Goal: Task Accomplishment & Management: Complete application form

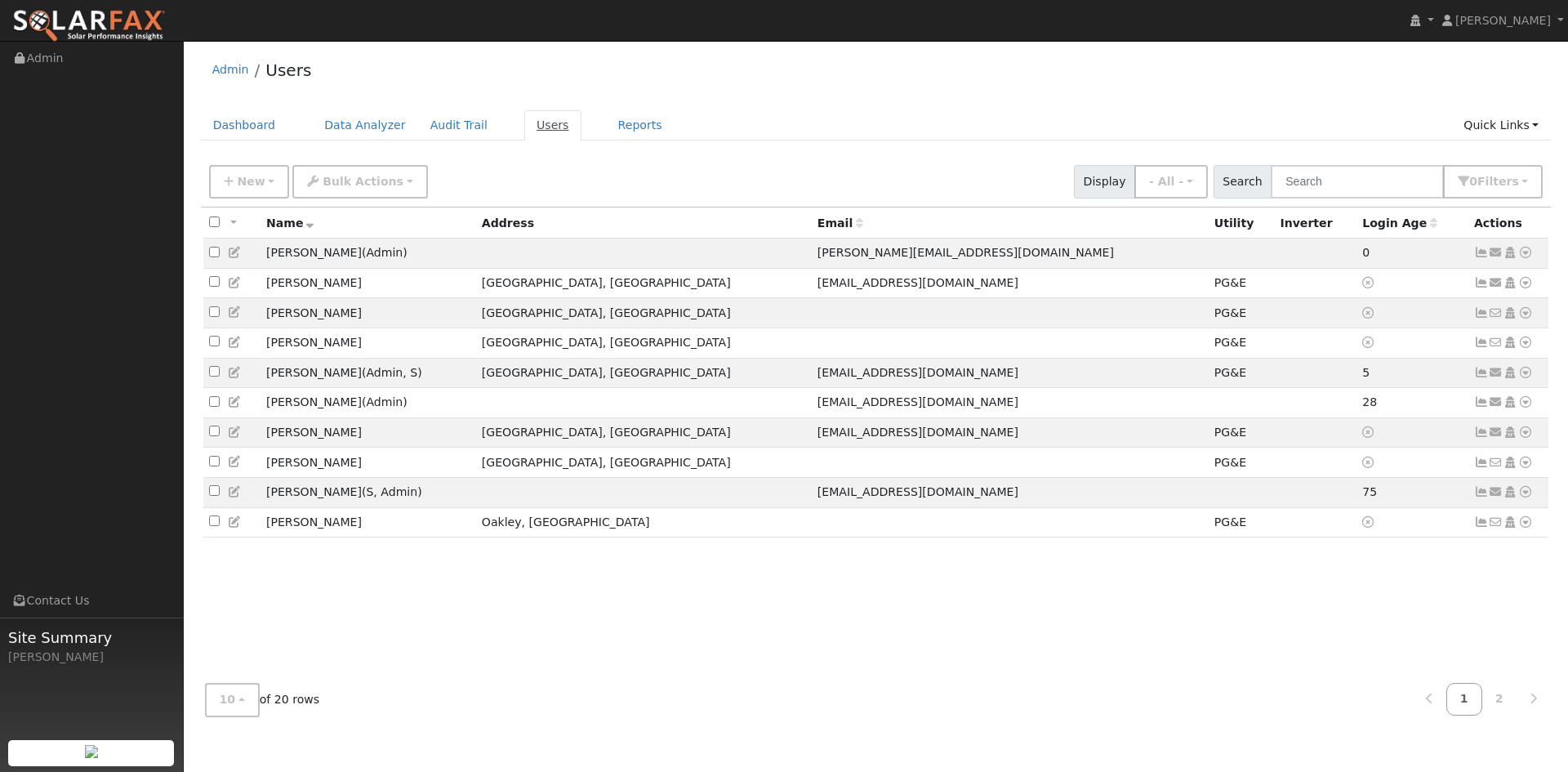
click at [535, 130] on link "Users" at bounding box center [552, 126] width 57 height 31
click at [260, 178] on span "New" at bounding box center [251, 182] width 28 height 13
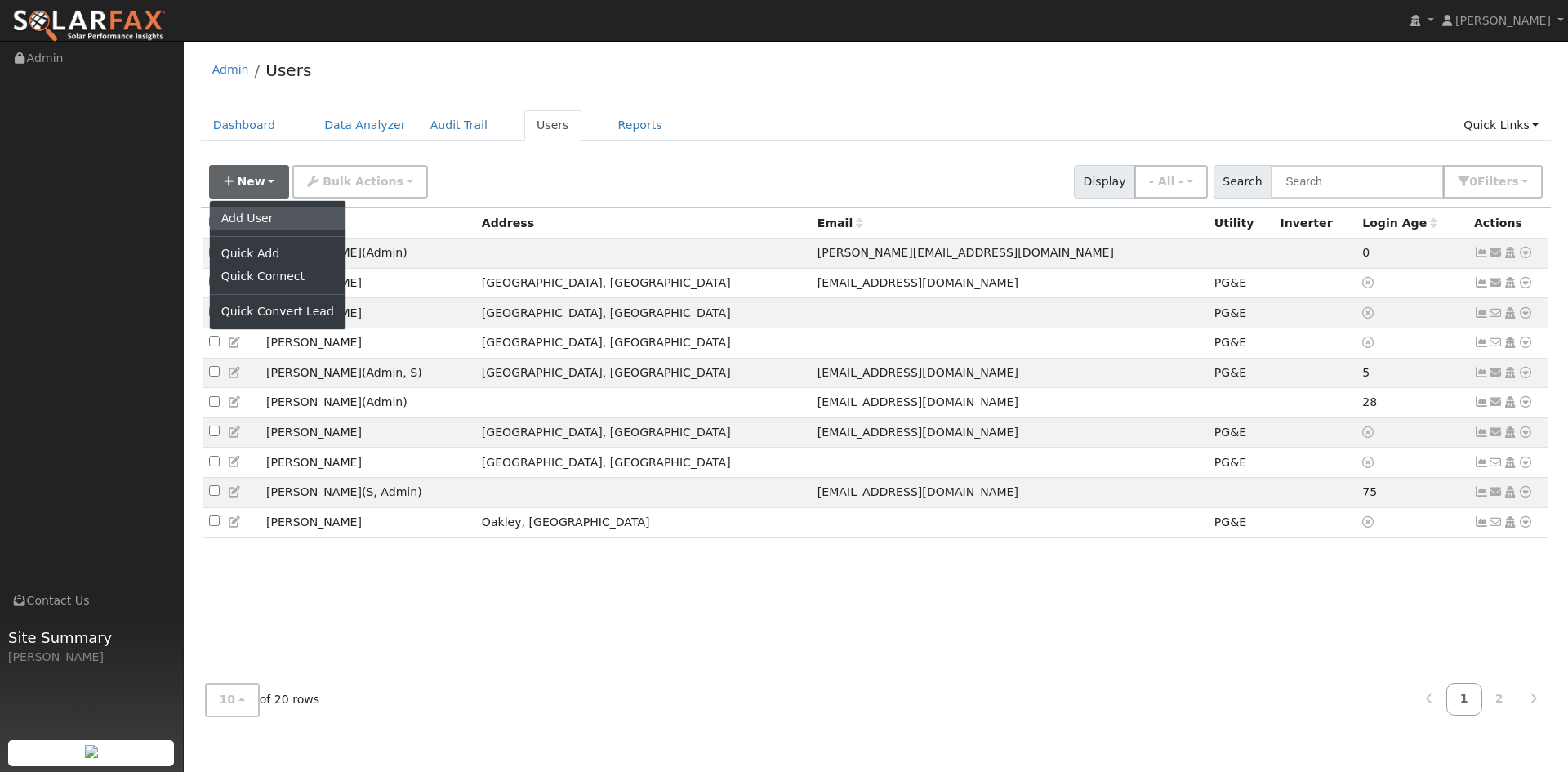
click at [240, 218] on link "Add User" at bounding box center [277, 218] width 135 height 23
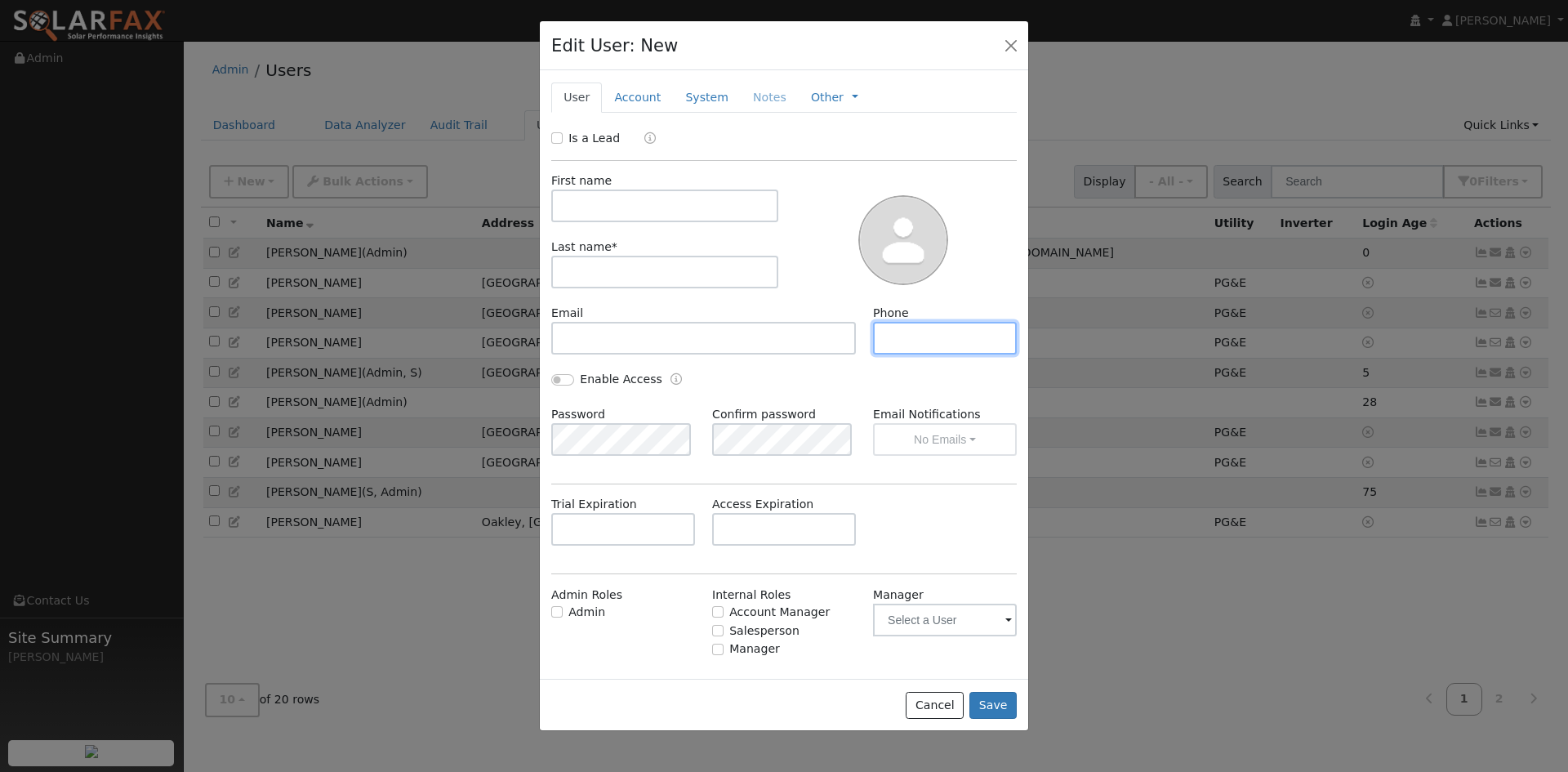
click at [890, 335] on input "text" at bounding box center [945, 339] width 144 height 33
paste input "6618094370"
type input "6618094370"
click at [650, 204] on input "text" at bounding box center [664, 206] width 227 height 33
type input "Michael"
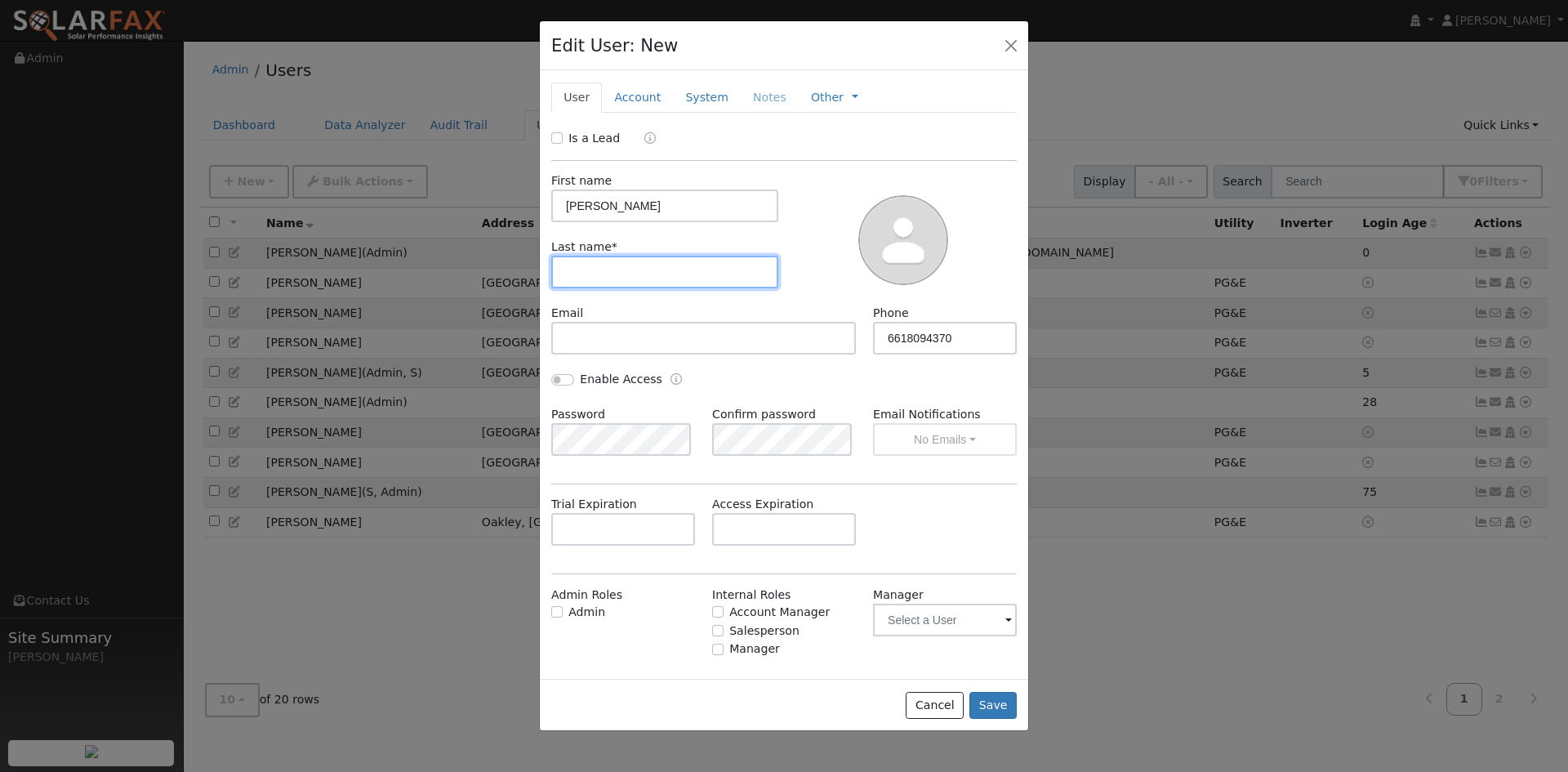
click at [614, 277] on input "text" at bounding box center [664, 272] width 227 height 33
type input "Maxwell"
click at [895, 504] on div "Trial Expiration Access Expiration" at bounding box center [784, 529] width 483 height 66
click at [982, 704] on button "Save" at bounding box center [992, 706] width 47 height 28
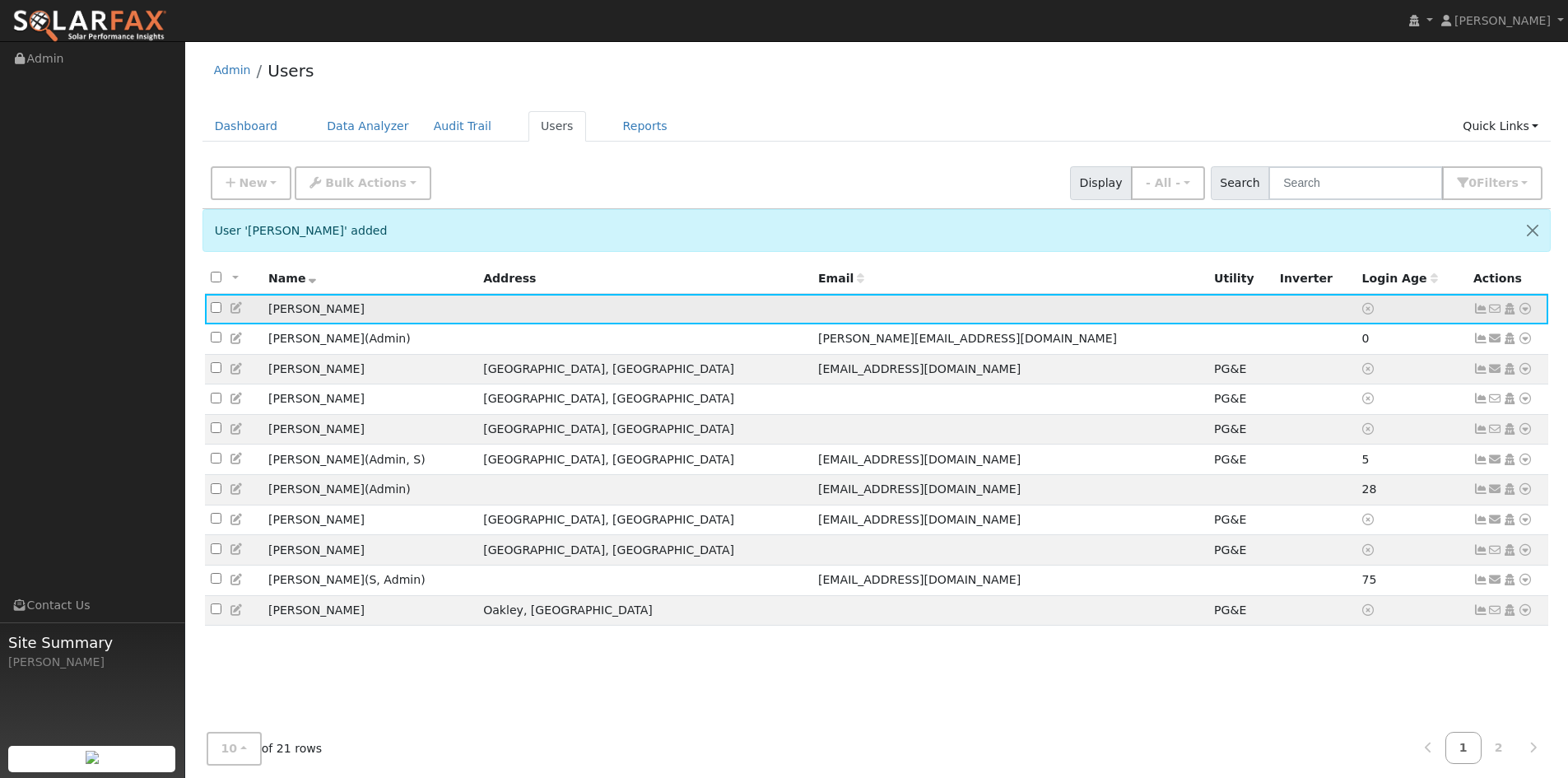
click at [1522, 311] on icon at bounding box center [1526, 309] width 15 height 12
click at [1359, 438] on link "Utility" at bounding box center [1354, 434] width 115 height 23
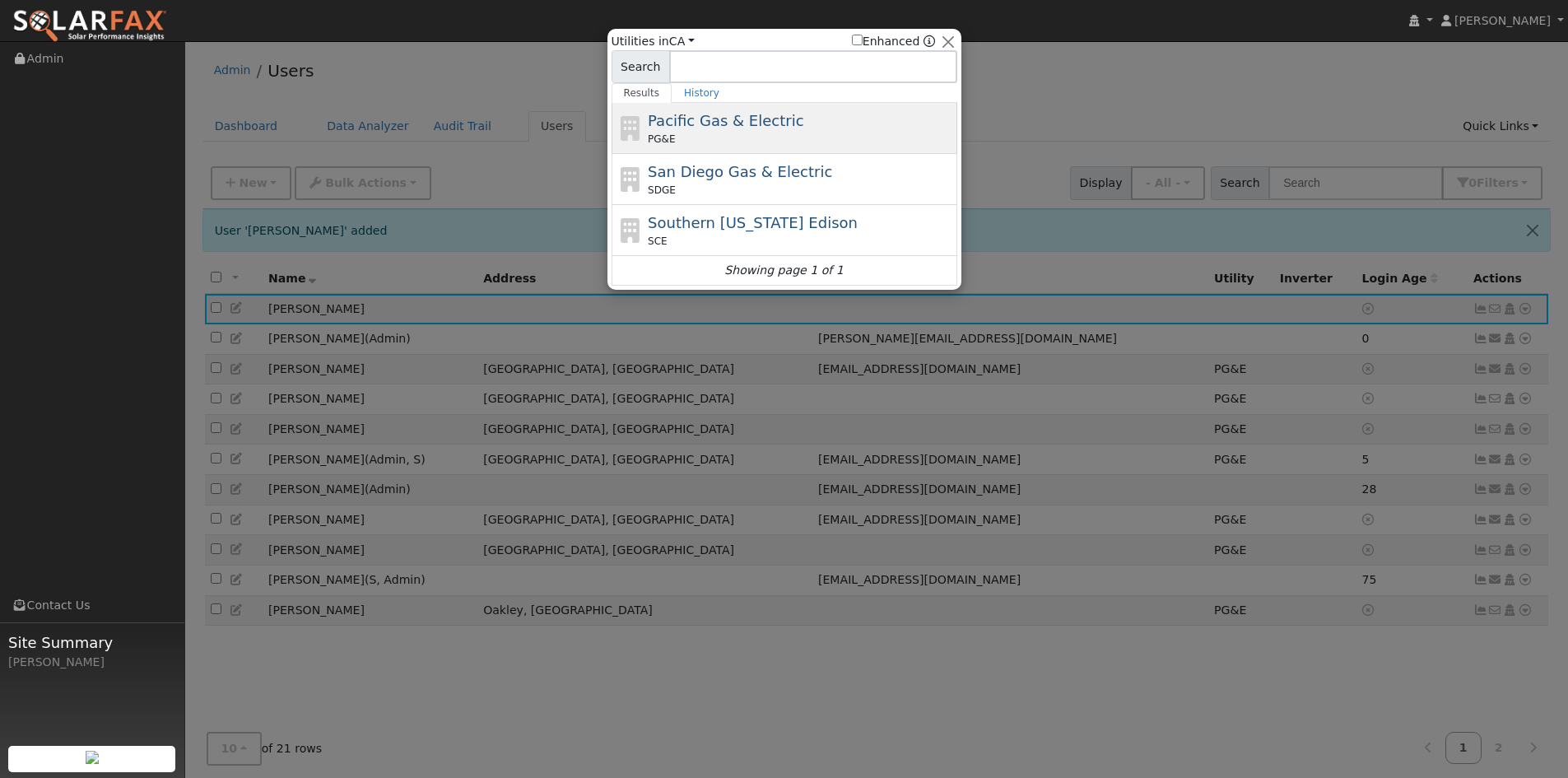
click at [706, 117] on span "Pacific Gas & Electric" at bounding box center [725, 121] width 156 height 17
